Goal: Information Seeking & Learning: Learn about a topic

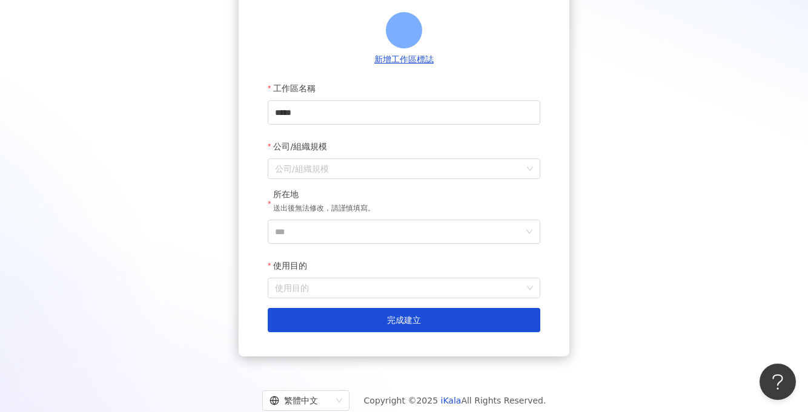
scroll to position [7, 0]
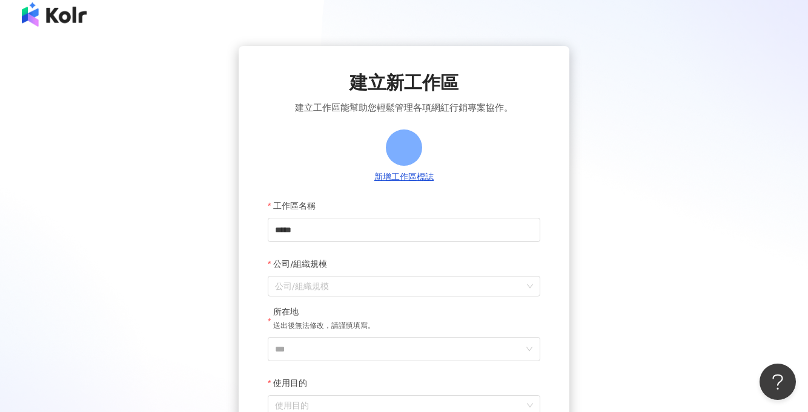
click at [660, 167] on div "建立新工作區 建立工作區能幫助您輕鬆管理各項網紅行銷專案協作。 新增工作區標誌 工作區名稱 **** 公司/組織規模 公司/組織規模 所在地 送出後無法修改，…" at bounding box center [404, 260] width 779 height 428
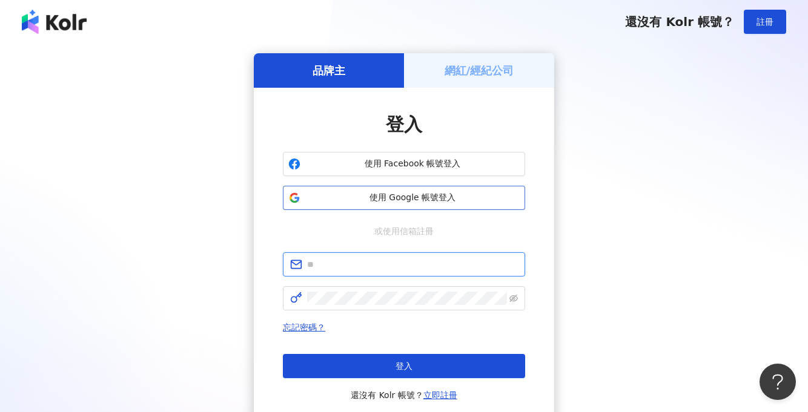
type input "**********"
click at [371, 198] on span "使用 Google 帳號登入" at bounding box center [412, 198] width 214 height 12
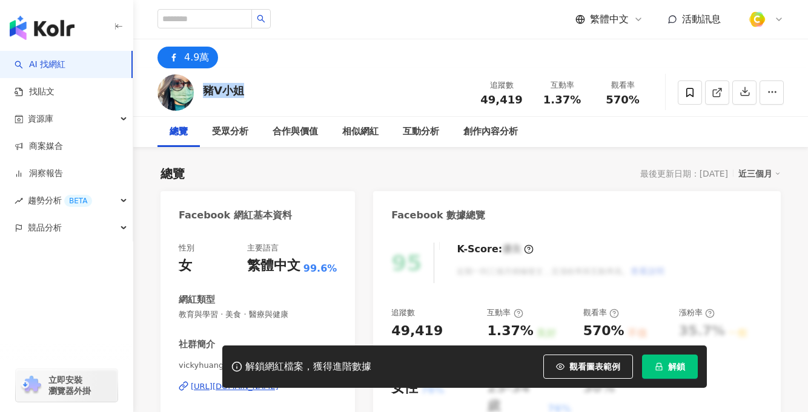
drag, startPoint x: 267, startPoint y: 94, endPoint x: 204, endPoint y: 85, distance: 63.6
click at [203, 85] on div "豬V小姐 追蹤數 49,419 互動率 1.37% 觀看率 570%" at bounding box center [470, 92] width 675 height 48
click at [272, 90] on div "豬V小姐 追蹤數 49,419 互動率 1.37% 觀看率 570%" at bounding box center [470, 92] width 675 height 48
drag, startPoint x: 248, startPoint y: 87, endPoint x: 200, endPoint y: 85, distance: 48.5
click at [200, 85] on div "豬V小姐 追蹤數 49,419 互動率 1.37% 觀看率 570%" at bounding box center [470, 92] width 675 height 48
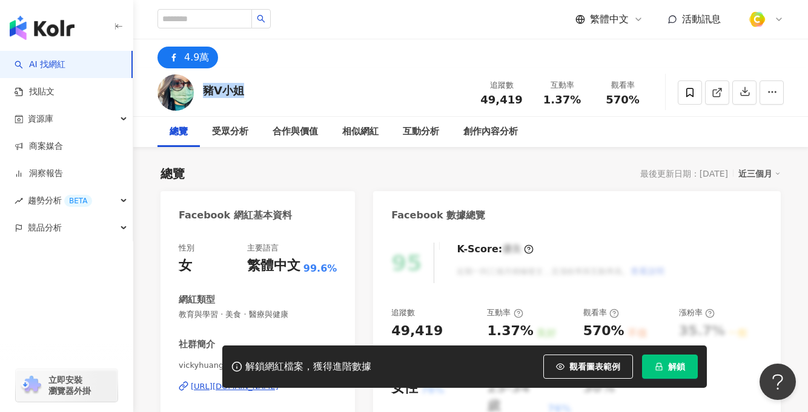
copy div "豬V小姐"
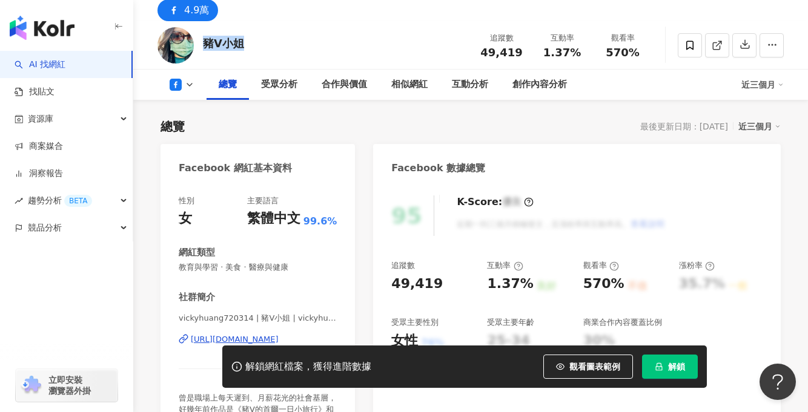
scroll to position [62, 0]
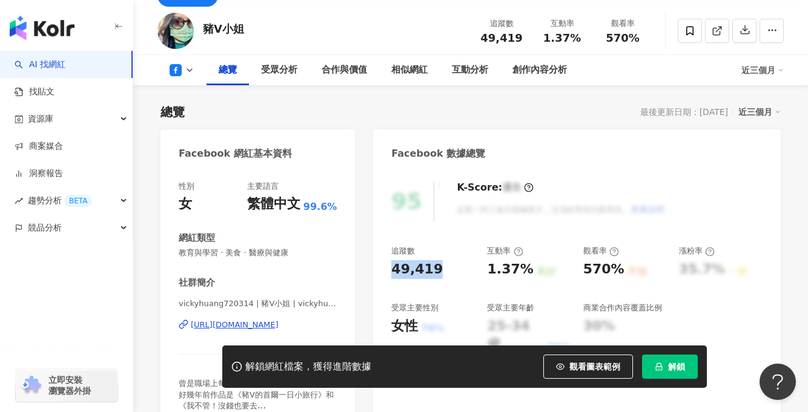
drag, startPoint x: 391, startPoint y: 266, endPoint x: 483, endPoint y: 230, distance: 98.4
click at [432, 268] on div "49,419" at bounding box center [416, 269] width 51 height 19
copy div "49,419"
drag, startPoint x: 481, startPoint y: 276, endPoint x: 486, endPoint y: 260, distance: 16.5
click at [515, 271] on div "追蹤數 49,419 互動率 1.37% 良好 觀看率 570% 不佳 漲粉率 35.7% 一般 受眾主要性別 女性 76% 受眾主要年齡 25-34 歲 7…" at bounding box center [576, 300] width 371 height 108
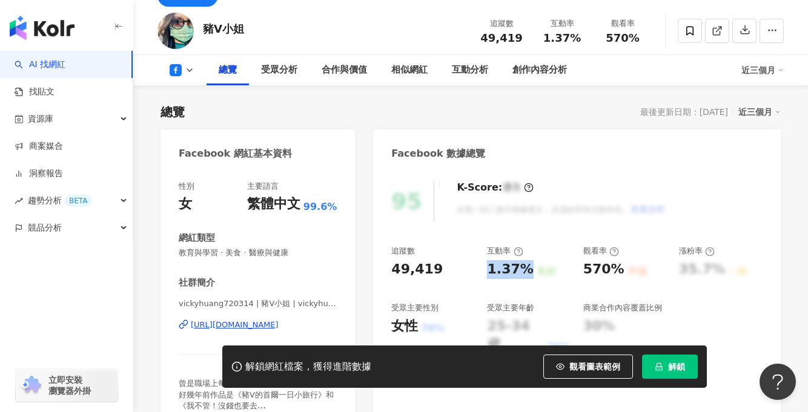
drag, startPoint x: 488, startPoint y: 264, endPoint x: 526, endPoint y: 265, distance: 38.2
click at [526, 265] on div "追蹤數 49,419 互動率 1.37% 良好 觀看率 570% 不佳 漲粉率 35.7% 一般 受眾主要性別 女性 76% 受眾主要年齡 25-34 歲 7…" at bounding box center [576, 300] width 371 height 108
copy div "1.37%"
click at [475, 267] on div "追蹤數 49,419 互動率 1.37% 良好 觀看率 570% 不佳 漲粉率 35.7% 一般 受眾主要性別 女性 76% 受眾主要年齡 25-34 歲 7…" at bounding box center [576, 300] width 371 height 108
drag, startPoint x: 576, startPoint y: 265, endPoint x: 618, endPoint y: 266, distance: 42.4
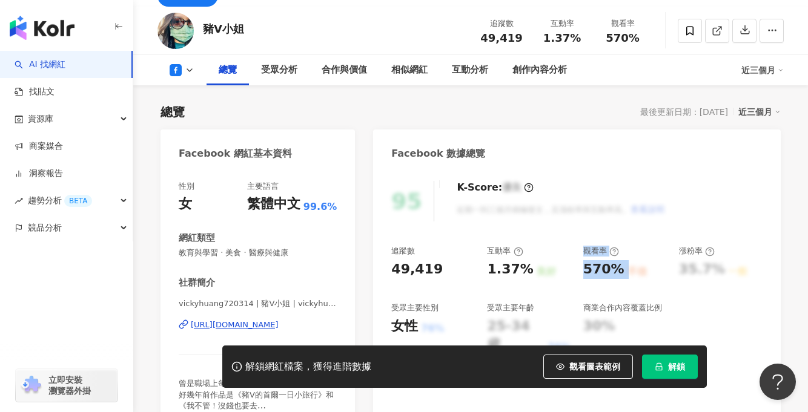
click at [618, 266] on div "追蹤數 49,419 互動率 1.37% 良好 觀看率 570% 不佳 漲粉率 35.7% 一般 受眾主要性別 女性 76% 受眾主要年齡 25-34 歲 7…" at bounding box center [576, 300] width 371 height 108
click at [580, 266] on div "追蹤數 49,419 互動率 1.37% 良好 觀看率 570% 不佳 漲粉率 35.7% 一般 受眾主要性別 女性 76% 受眾主要年齡 25-34 歲 7…" at bounding box center [576, 300] width 371 height 108
drag, startPoint x: 585, startPoint y: 266, endPoint x: 622, endPoint y: 267, distance: 36.9
click at [622, 267] on div "570% 不佳" at bounding box center [625, 269] width 84 height 19
copy div "570% 不佳"
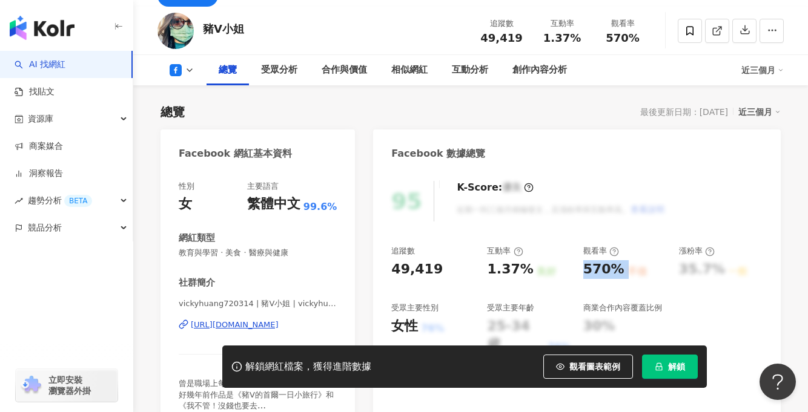
click at [277, 323] on div "https://www.facebook.com/206362569528210" at bounding box center [235, 325] width 88 height 11
drag, startPoint x: 204, startPoint y: 30, endPoint x: 256, endPoint y: 33, distance: 51.6
click at [255, 33] on div "豬V小姐 追蹤數 49,419 互動率 1.37% 觀看率 570%" at bounding box center [470, 31] width 675 height 48
copy div "豬V小姐"
